Goal: Information Seeking & Learning: Learn about a topic

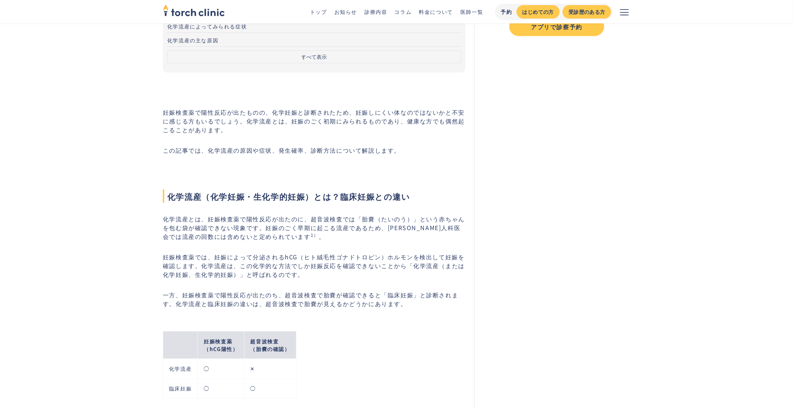
scroll to position [182, 0]
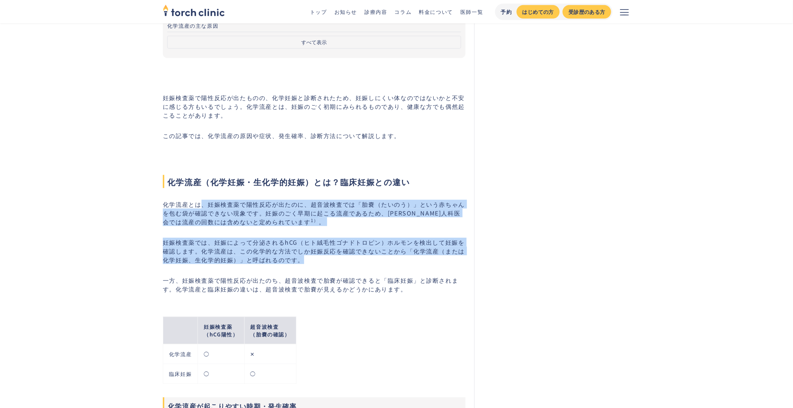
drag, startPoint x: 201, startPoint y: 205, endPoint x: 368, endPoint y: 261, distance: 176.3
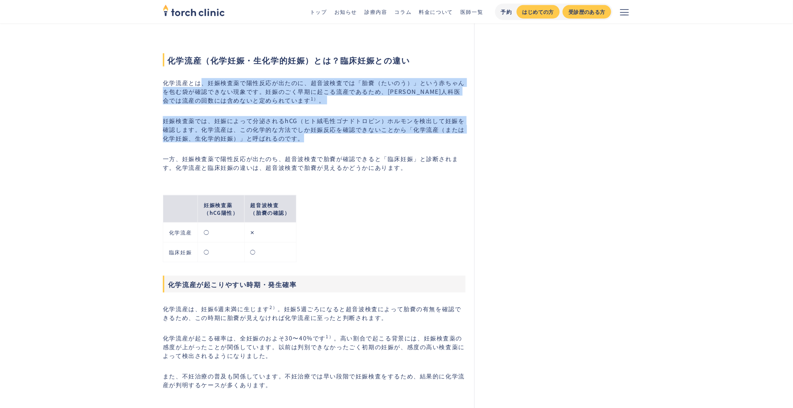
scroll to position [365, 0]
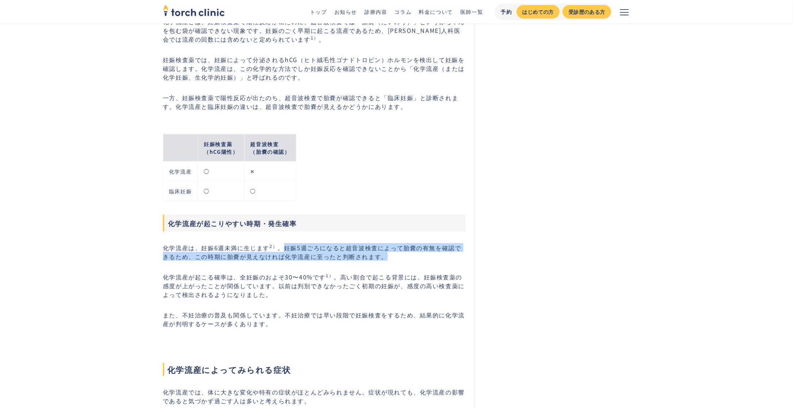
drag, startPoint x: 284, startPoint y: 246, endPoint x: 388, endPoint y: 257, distance: 104.5
click at [388, 257] on p "化学流産は、妊娠6週未満に生じます 2） 。妊娠5週ごろになると超音波検査によって胎嚢の有無を確認できるため、この時期に胎嚢が見えなければ化学流産に至ったと判…" at bounding box center [314, 252] width 302 height 18
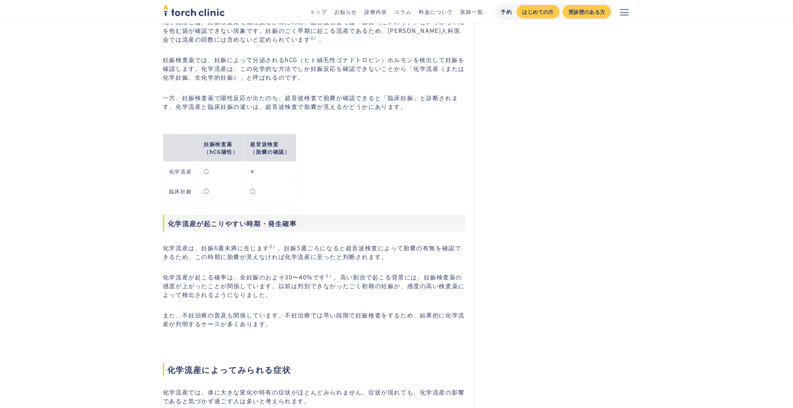
drag, startPoint x: 388, startPoint y: 257, endPoint x: 358, endPoint y: 259, distance: 29.7
drag, startPoint x: 160, startPoint y: 277, endPoint x: 334, endPoint y: 278, distance: 173.7
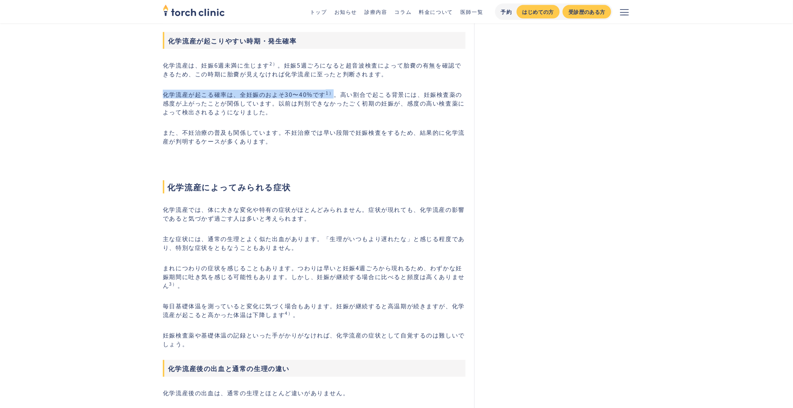
scroll to position [608, 0]
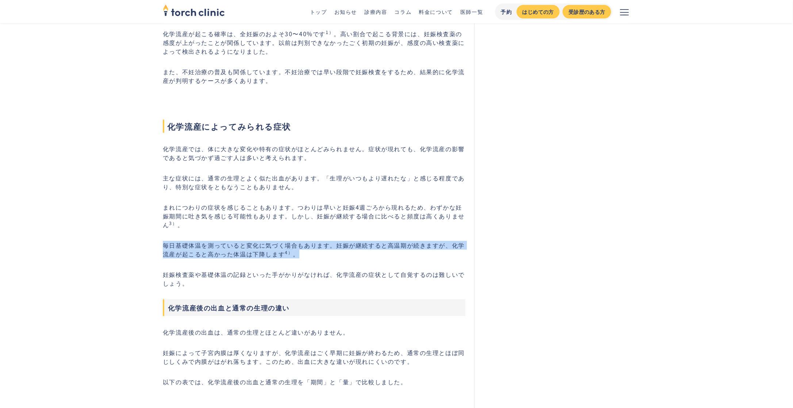
drag, startPoint x: 161, startPoint y: 243, endPoint x: 311, endPoint y: 252, distance: 151.0
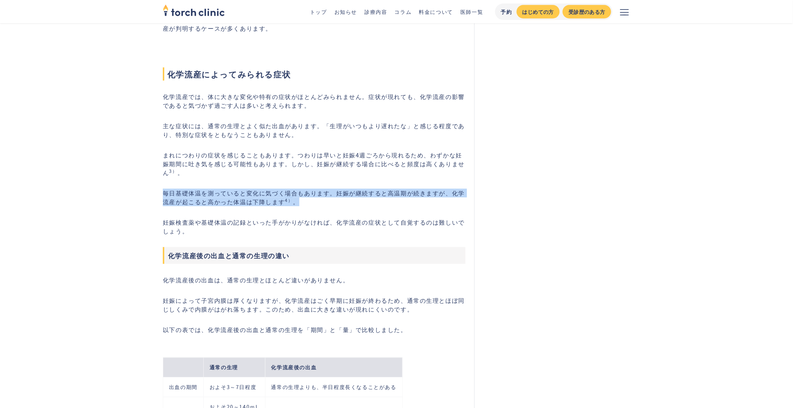
scroll to position [669, 0]
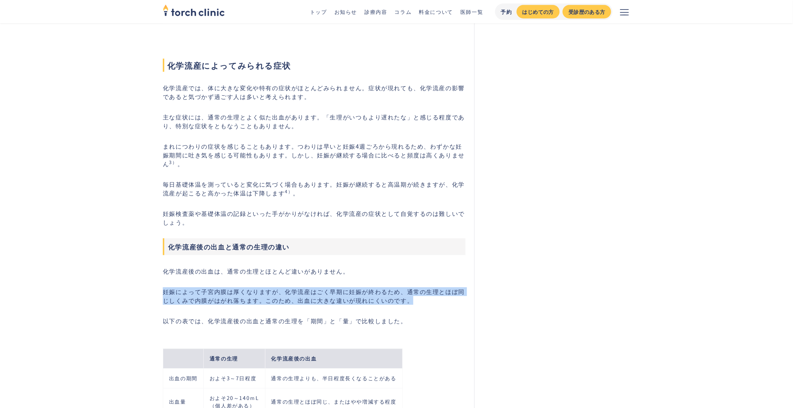
drag, startPoint x: 425, startPoint y: 262, endPoint x: 427, endPoint y: 298, distance: 36.5
drag, startPoint x: 427, startPoint y: 298, endPoint x: 401, endPoint y: 267, distance: 40.5
click at [401, 267] on p "化学流産後の出血は、通常の生理とほとんど違いがありません。" at bounding box center [314, 271] width 302 height 9
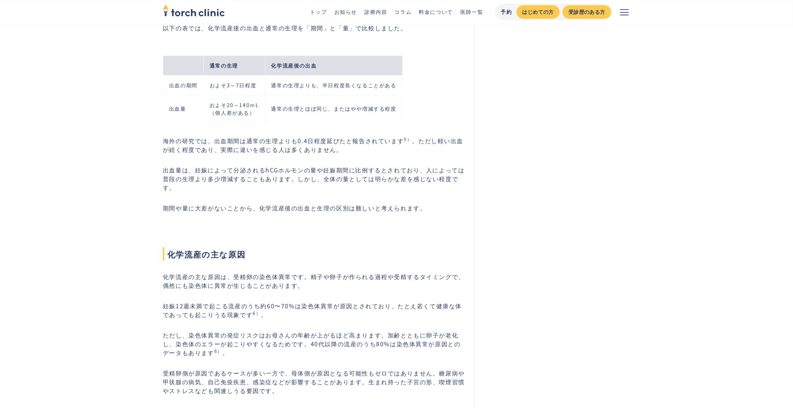
scroll to position [973, 0]
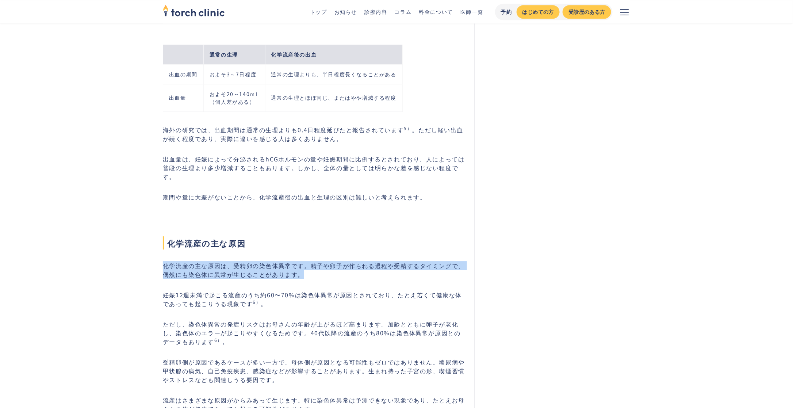
drag, startPoint x: 158, startPoint y: 257, endPoint x: 319, endPoint y: 261, distance: 160.2
click at [319, 261] on p "化学流産の主な原因は、受精卵の染色体異常です。精子や卵子が作られる過程や受精するタイミングで、偶然にも染色体に異常が生じることがあります。" at bounding box center [314, 270] width 302 height 18
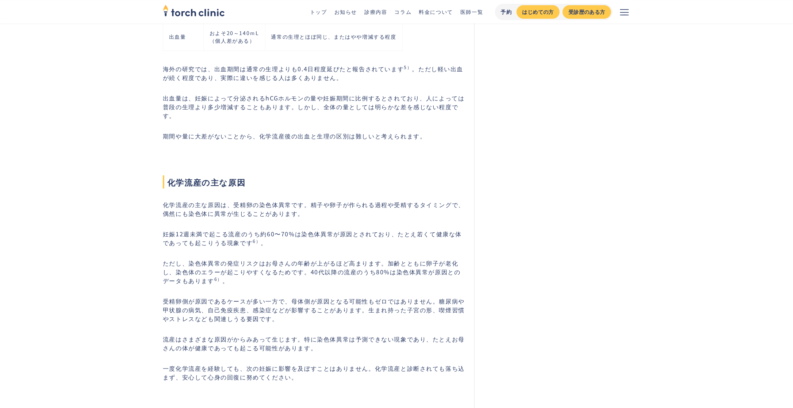
drag, startPoint x: 319, startPoint y: 262, endPoint x: 292, endPoint y: 262, distance: 26.6
click at [292, 262] on p "ただし、染色体異常の発症リスクはお母さんの年齢が上がるほど高まります。加齢とともに卵子が老化し、染色体のエラーが起こりやすくなるためです。40代以降の流産のう…" at bounding box center [314, 271] width 302 height 26
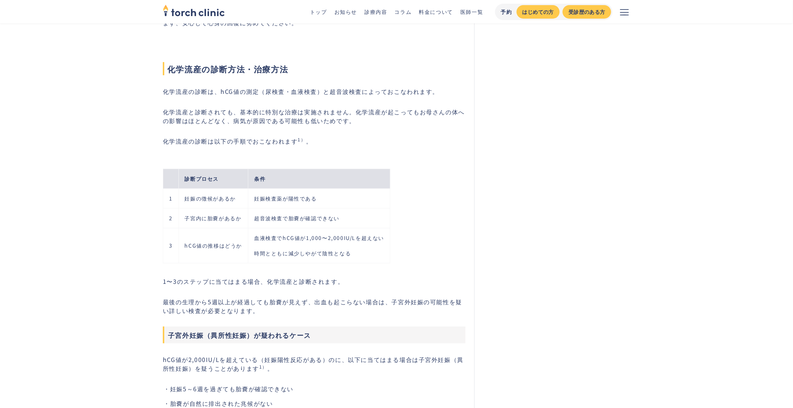
scroll to position [1399, 0]
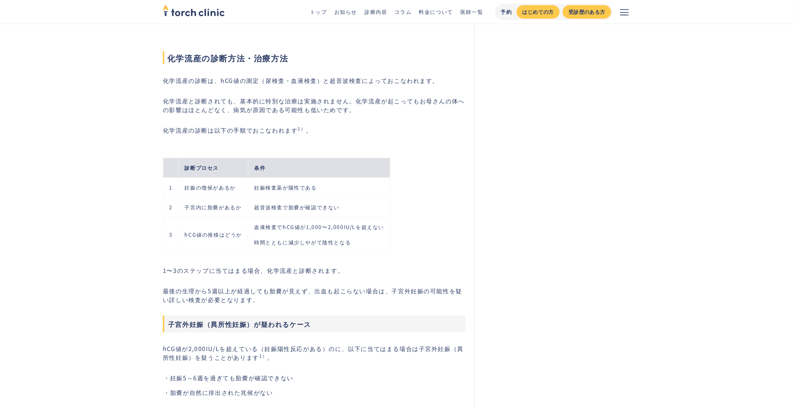
drag, startPoint x: 429, startPoint y: 263, endPoint x: 429, endPoint y: 247, distance: 16.4
drag, startPoint x: 281, startPoint y: 215, endPoint x: 296, endPoint y: 215, distance: 15.0
click at [296, 217] on td "血液検査でhCG値が1,000〜2,000IU/Lを超えない 時間とともに減少しやがて陰性となる" at bounding box center [319, 234] width 142 height 35
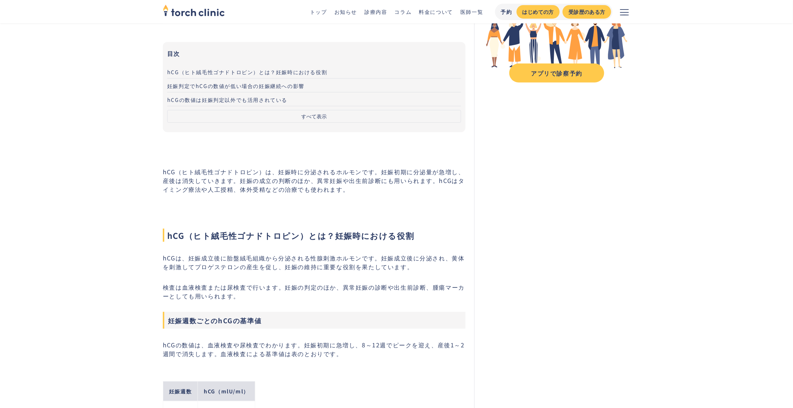
scroll to position [182, 0]
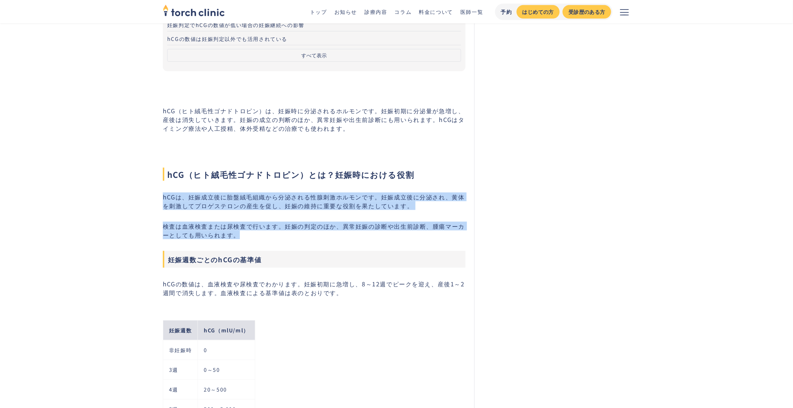
drag, startPoint x: 163, startPoint y: 188, endPoint x: 403, endPoint y: 232, distance: 243.7
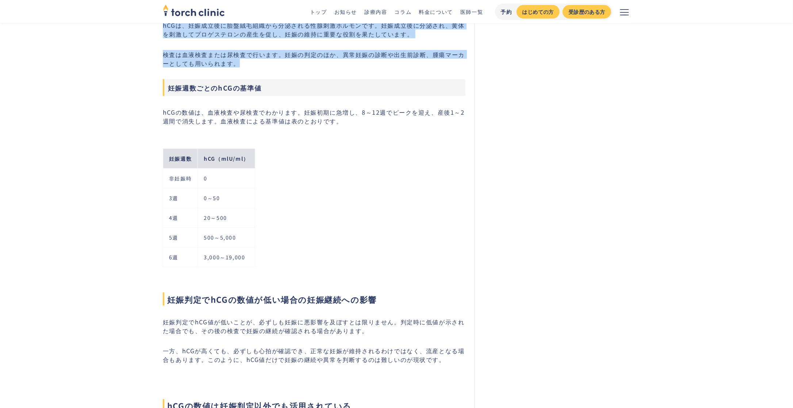
scroll to position [365, 0]
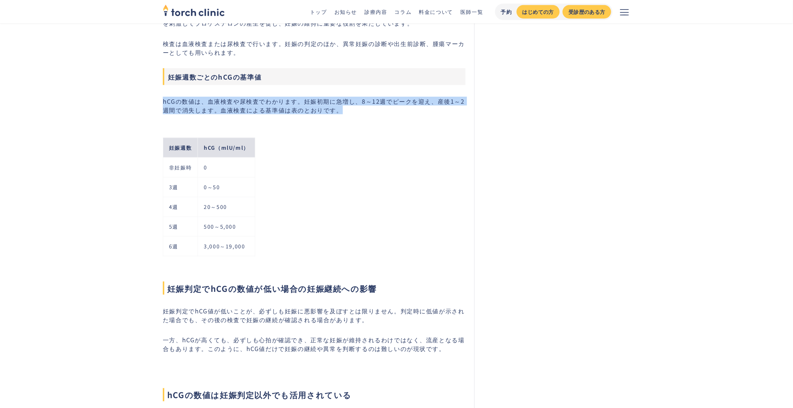
drag, startPoint x: 161, startPoint y: 100, endPoint x: 350, endPoint y: 109, distance: 189.6
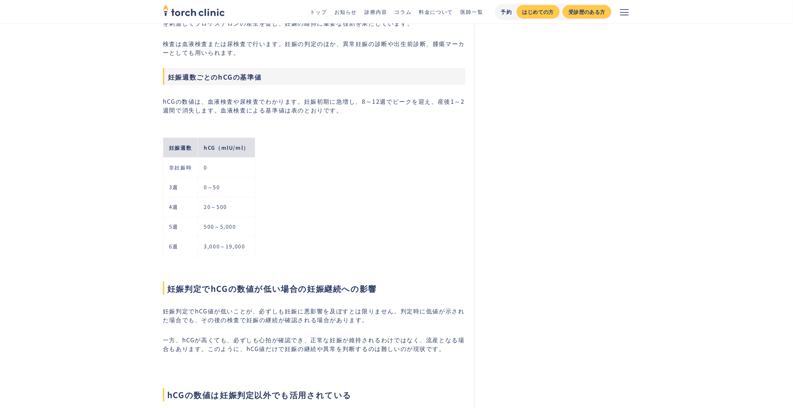
drag, startPoint x: 350, startPoint y: 109, endPoint x: 353, endPoint y: 114, distance: 5.1
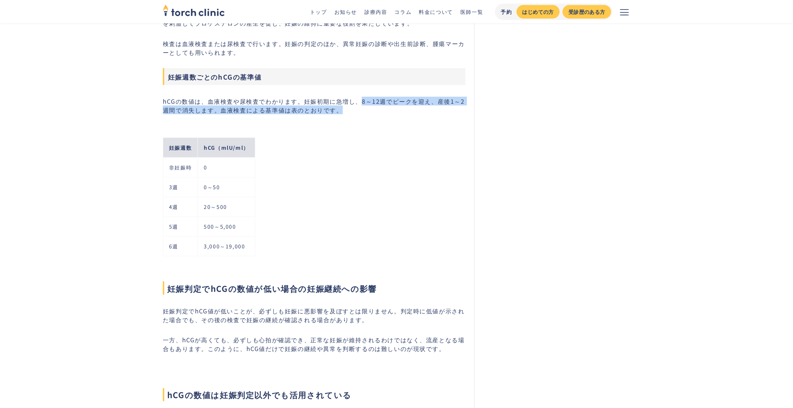
drag, startPoint x: 359, startPoint y: 100, endPoint x: 384, endPoint y: 105, distance: 25.8
click at [384, 105] on p "hCGの数値は、血液検査や尿検査でわかります。妊娠初期に急増し、8～12週でピークを迎え、産後1～2週間で消失します。血液検査による基準値は表のとおりです。" at bounding box center [314, 106] width 302 height 18
drag, startPoint x: 384, startPoint y: 105, endPoint x: 380, endPoint y: 109, distance: 5.4
click at [380, 109] on p "hCGの数値は、血液検査や尿検査でわかります。妊娠初期に急増し、8～12週でピークを迎え、産後1～2週間で消失します。血液検査による基準値は表のとおりです。" at bounding box center [314, 106] width 302 height 18
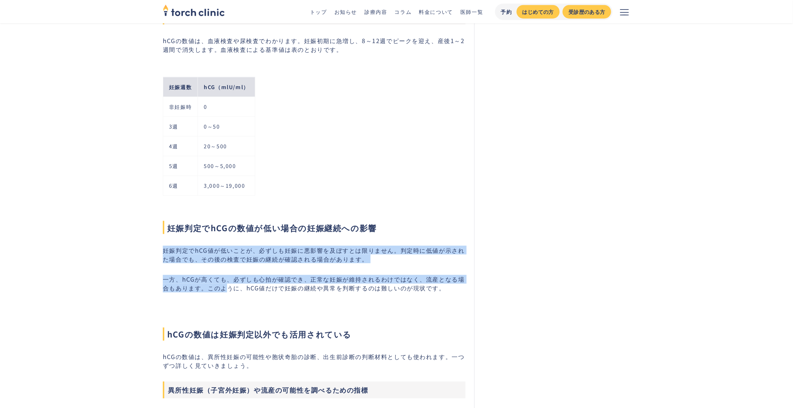
drag, startPoint x: 157, startPoint y: 245, endPoint x: 227, endPoint y: 286, distance: 80.6
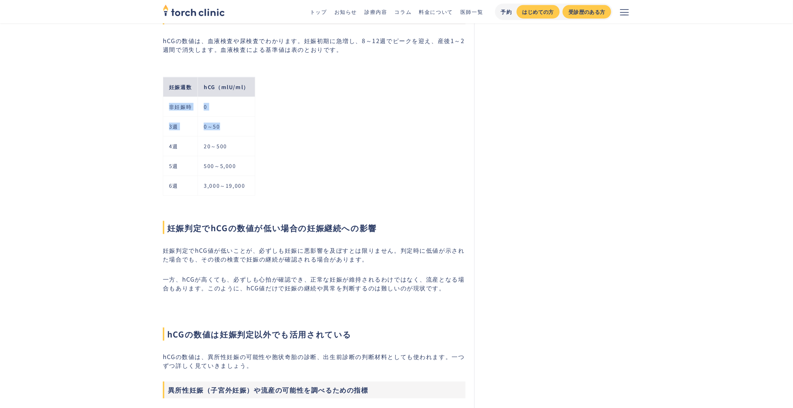
drag, startPoint x: 167, startPoint y: 108, endPoint x: 223, endPoint y: 123, distance: 58.2
click at [223, 123] on tbody "妊娠週数 hCG（mlU/ml） 非妊娠時 0 3週 0～50 4週 20～500 5週 500～5,000 6週 3,000～19,000" at bounding box center [209, 136] width 92 height 118
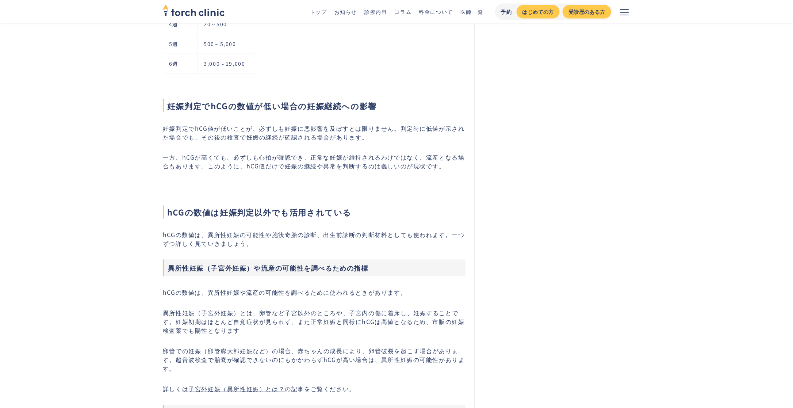
scroll to position [608, 0]
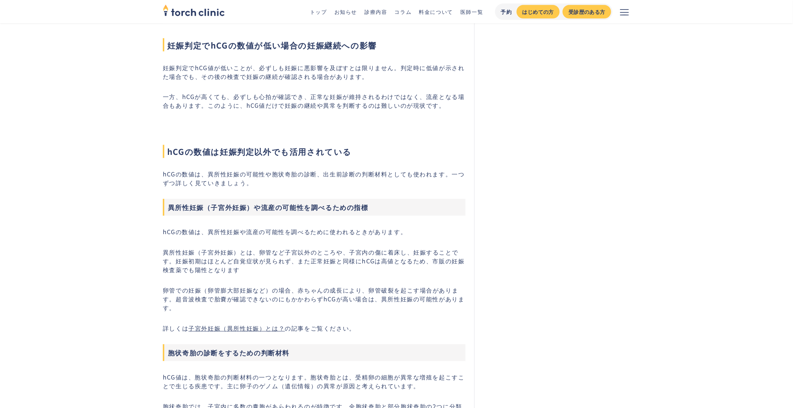
drag, startPoint x: 284, startPoint y: 165, endPoint x: 263, endPoint y: 167, distance: 20.2
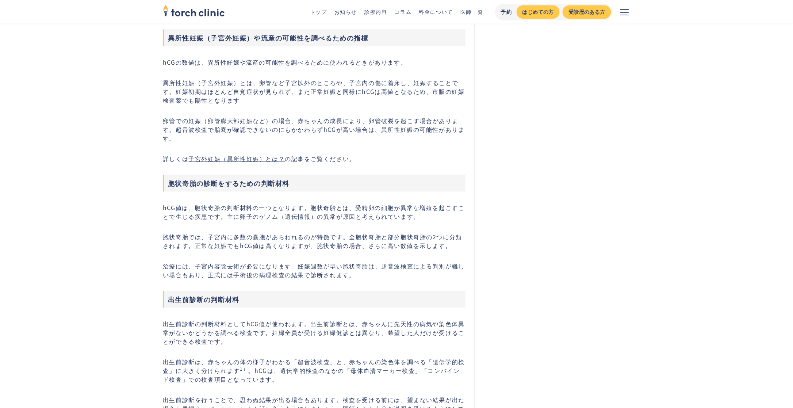
scroll to position [790, 0]
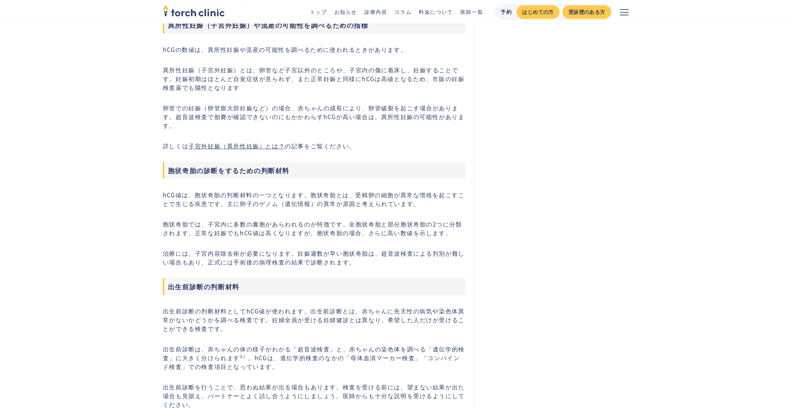
drag, startPoint x: 263, startPoint y: 167, endPoint x: 246, endPoint y: 168, distance: 17.6
click at [246, 168] on h3 "胞状奇胎の診断をするための判断材料" at bounding box center [314, 170] width 302 height 17
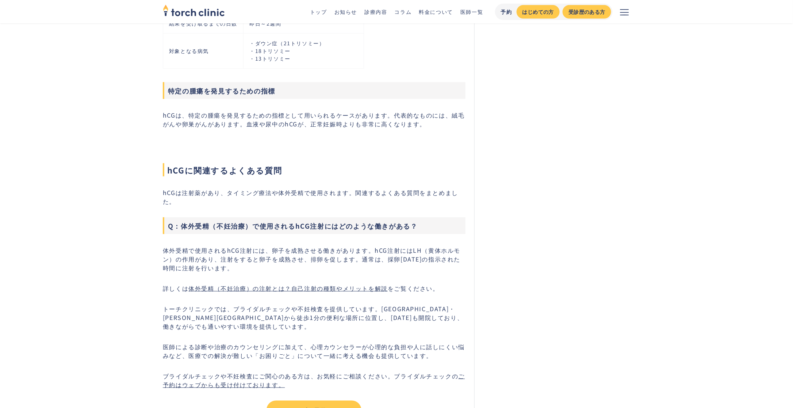
scroll to position [1703, 0]
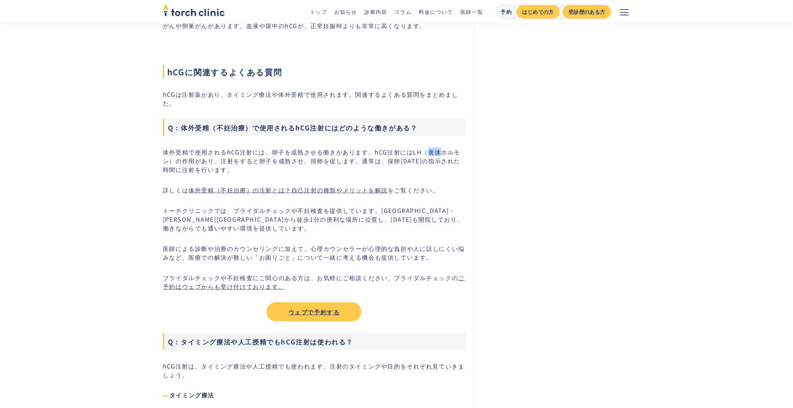
drag, startPoint x: 430, startPoint y: 147, endPoint x: 440, endPoint y: 149, distance: 10.0
click at [440, 149] on p "体外受精で使用されるhCG注射には、卵子を成熟させる働きがあります。hCG注射にはLH（黄体ホルモン）の作用があり、注射をすると卵子を成熟させ、排卵を促します…" at bounding box center [314, 160] width 302 height 26
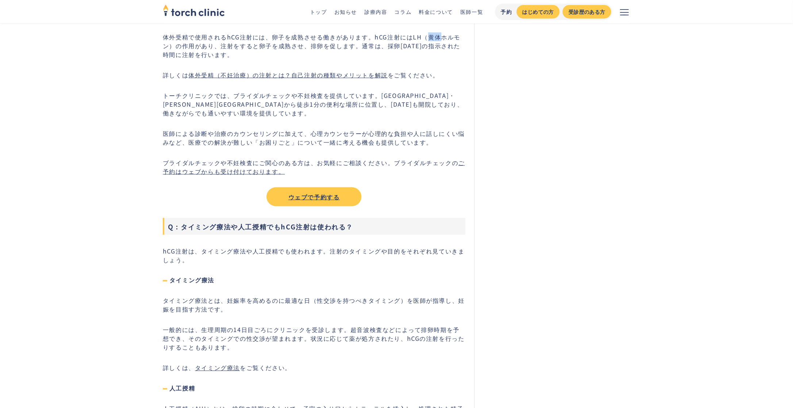
scroll to position [1824, 0]
